Goal: Task Accomplishment & Management: Complete application form

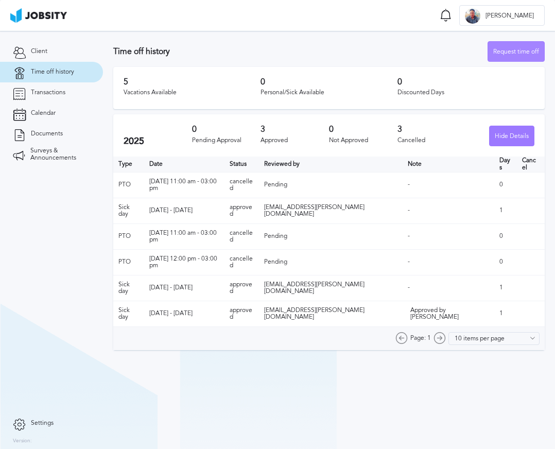
click at [503, 54] on div "Request time off" at bounding box center [516, 52] width 56 height 21
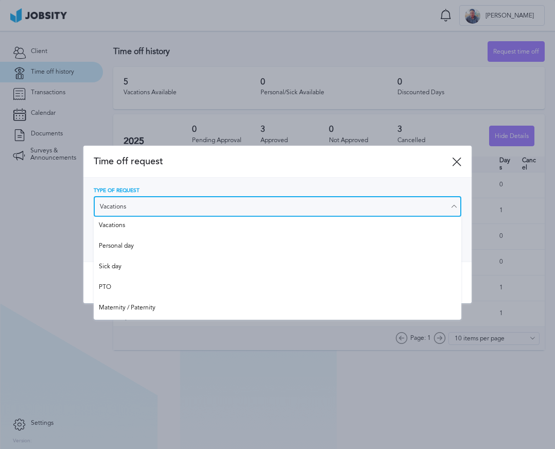
click at [141, 209] on input "Vacations" at bounding box center [278, 206] width 368 height 21
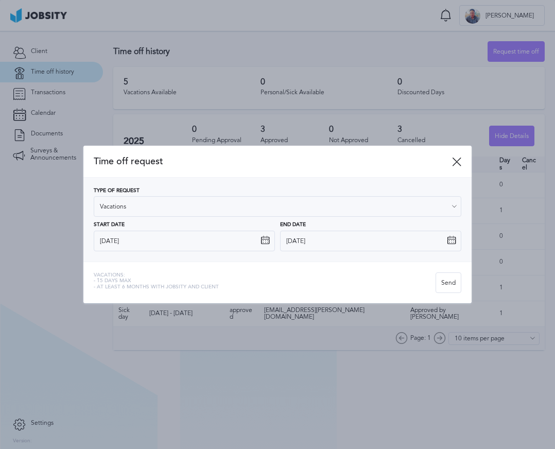
click at [115, 229] on div "Type of Request Vacations Vacations Personal day Sick day PTO Maternity / Pater…" at bounding box center [278, 219] width 368 height 63
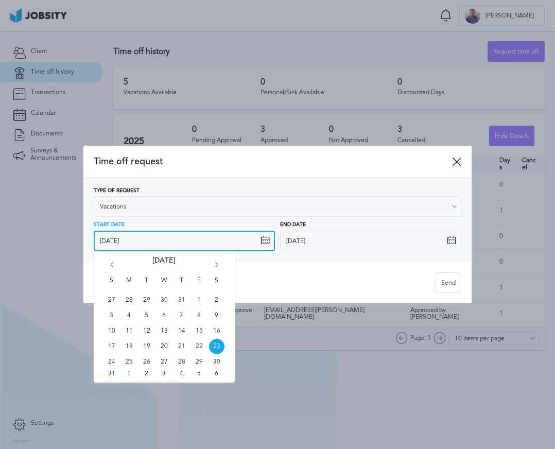
click at [178, 245] on input "[DATE]" at bounding box center [184, 241] width 181 height 21
click at [218, 268] on icon "Go forward 1 month" at bounding box center [216, 266] width 9 height 9
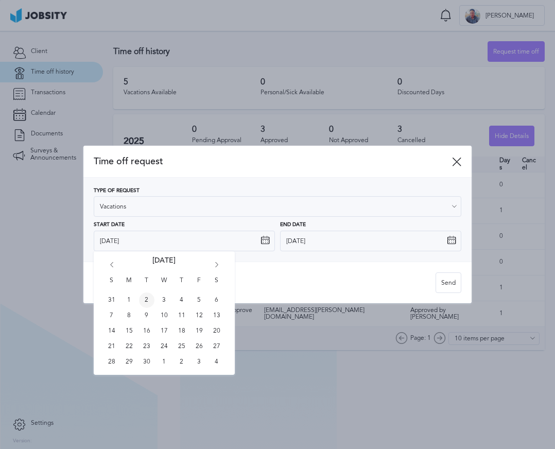
click at [146, 300] on span "2" at bounding box center [146, 299] width 15 height 15
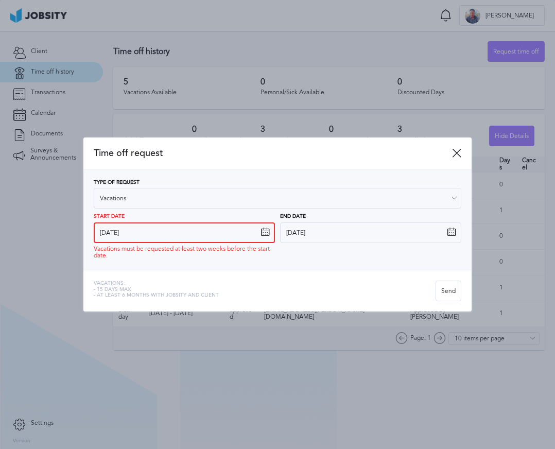
click at [178, 241] on input "[DATE]" at bounding box center [184, 232] width 181 height 21
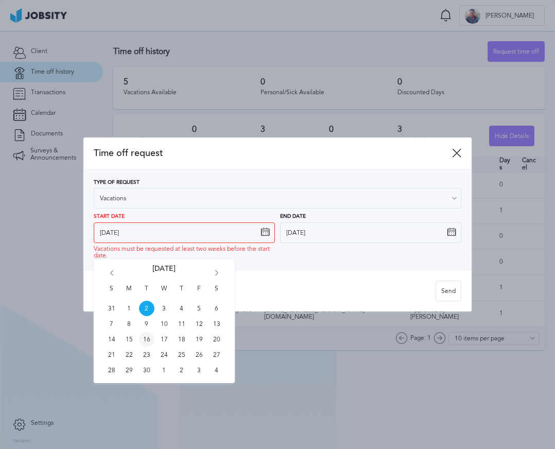
click at [145, 337] on span "16" at bounding box center [146, 338] width 15 height 15
type input "[DATE]"
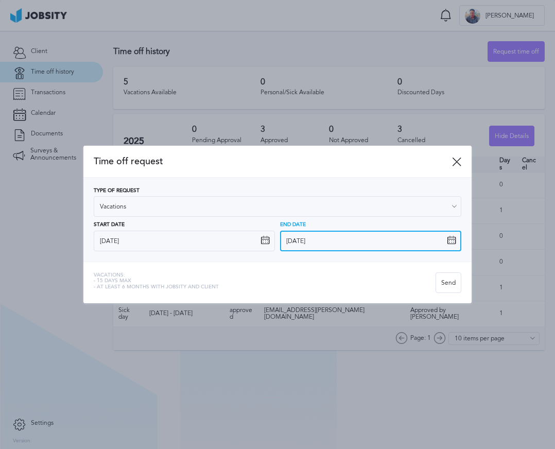
click at [304, 241] on input "[DATE]" at bounding box center [370, 241] width 181 height 21
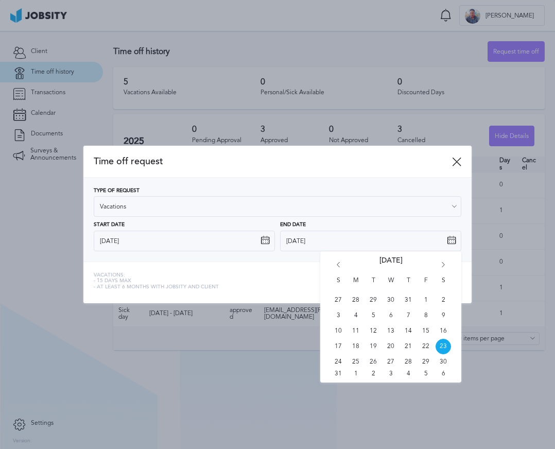
click at [441, 265] on icon "Go forward 1 month" at bounding box center [442, 266] width 9 height 9
click at [391, 331] on span "17" at bounding box center [390, 330] width 15 height 15
type input "[DATE]"
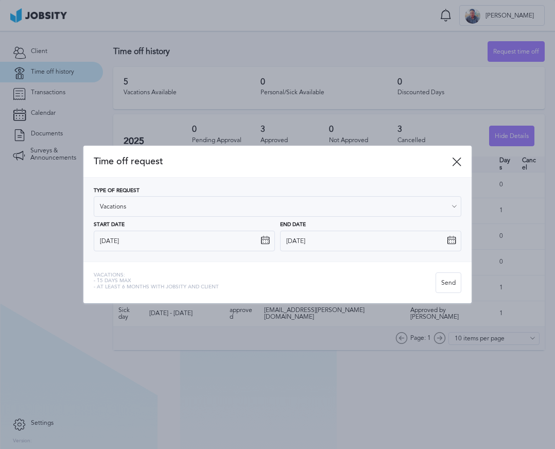
click at [451, 162] on span "Time off request" at bounding box center [273, 161] width 359 height 11
click at [453, 163] on icon at bounding box center [456, 161] width 9 height 9
